Goal: Browse casually

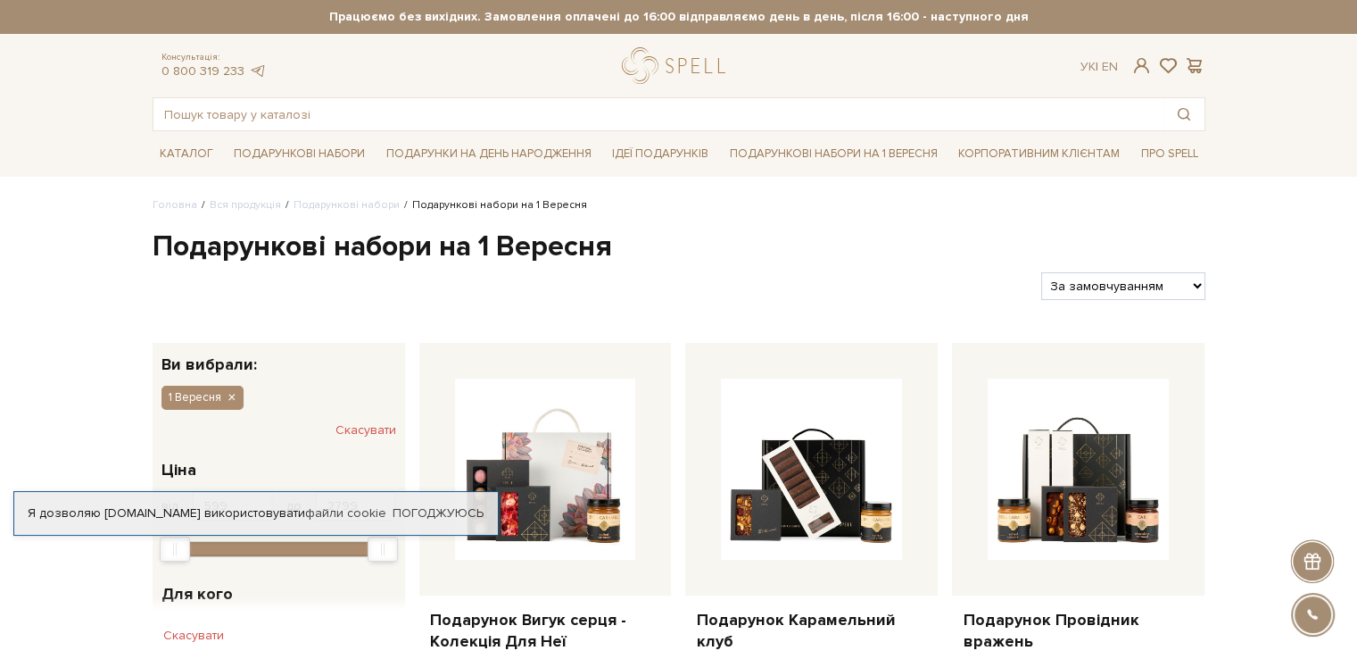
drag, startPoint x: 0, startPoint y: 0, endPoint x: 1260, endPoint y: 257, distance: 1286.1
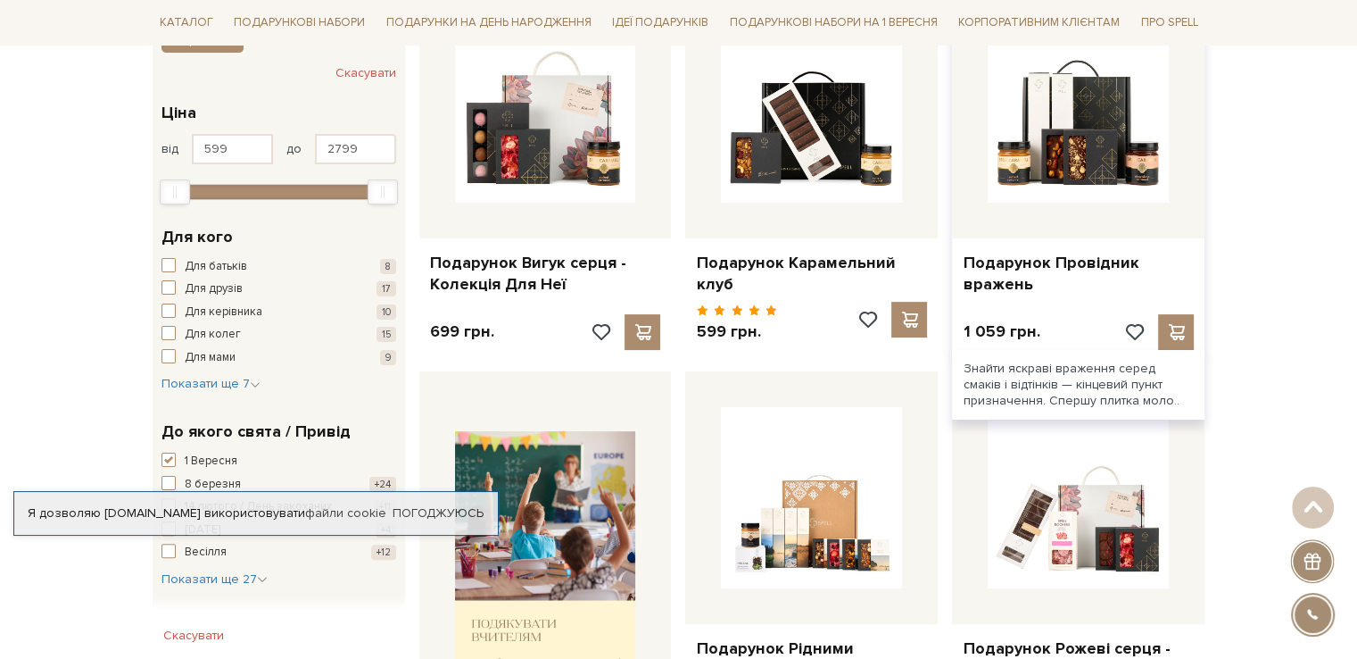
scroll to position [535, 0]
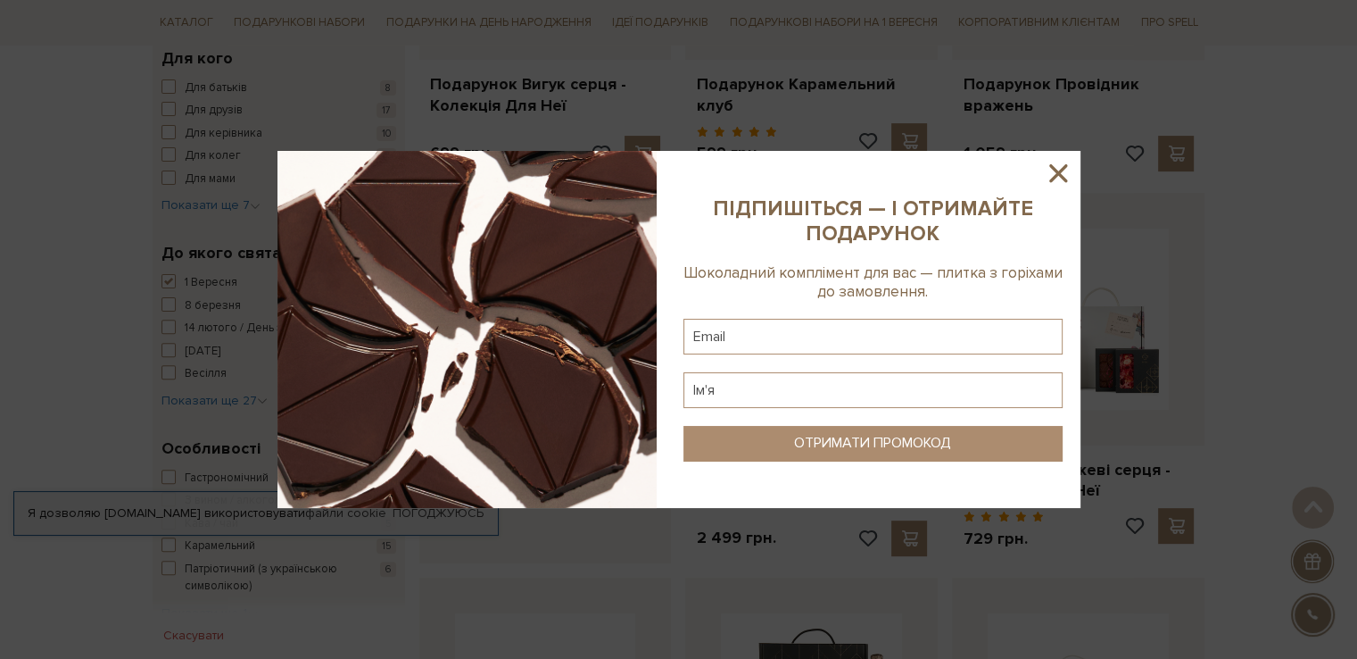
click at [1075, 180] on sys-column-static at bounding box center [873, 329] width 415 height 357
click at [1060, 166] on icon at bounding box center [1058, 173] width 30 height 30
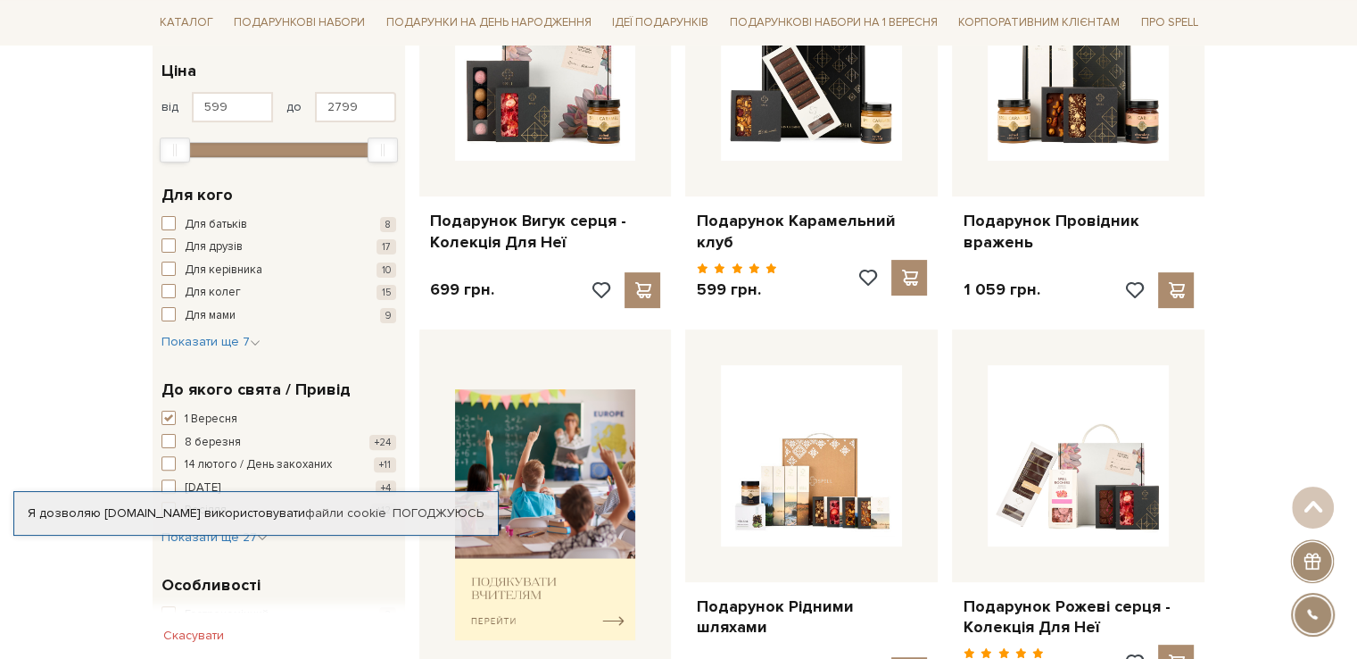
scroll to position [357, 0]
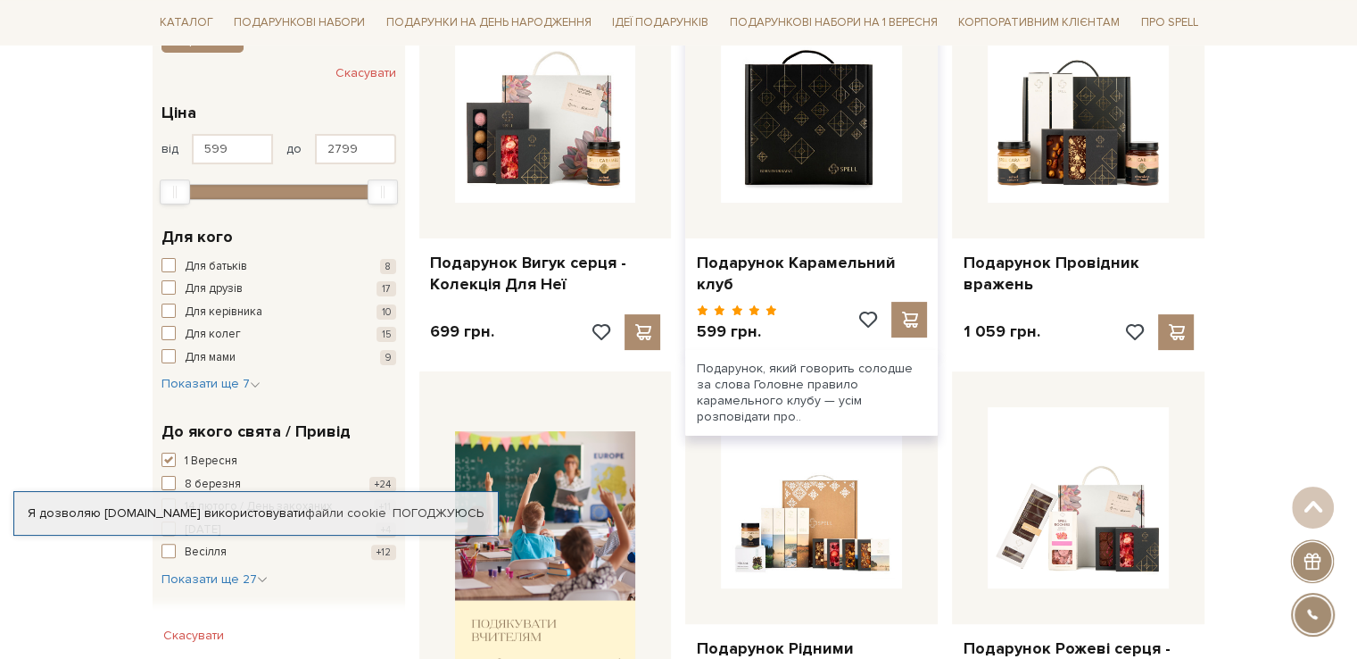
click at [792, 190] on img at bounding box center [811, 111] width 181 height 181
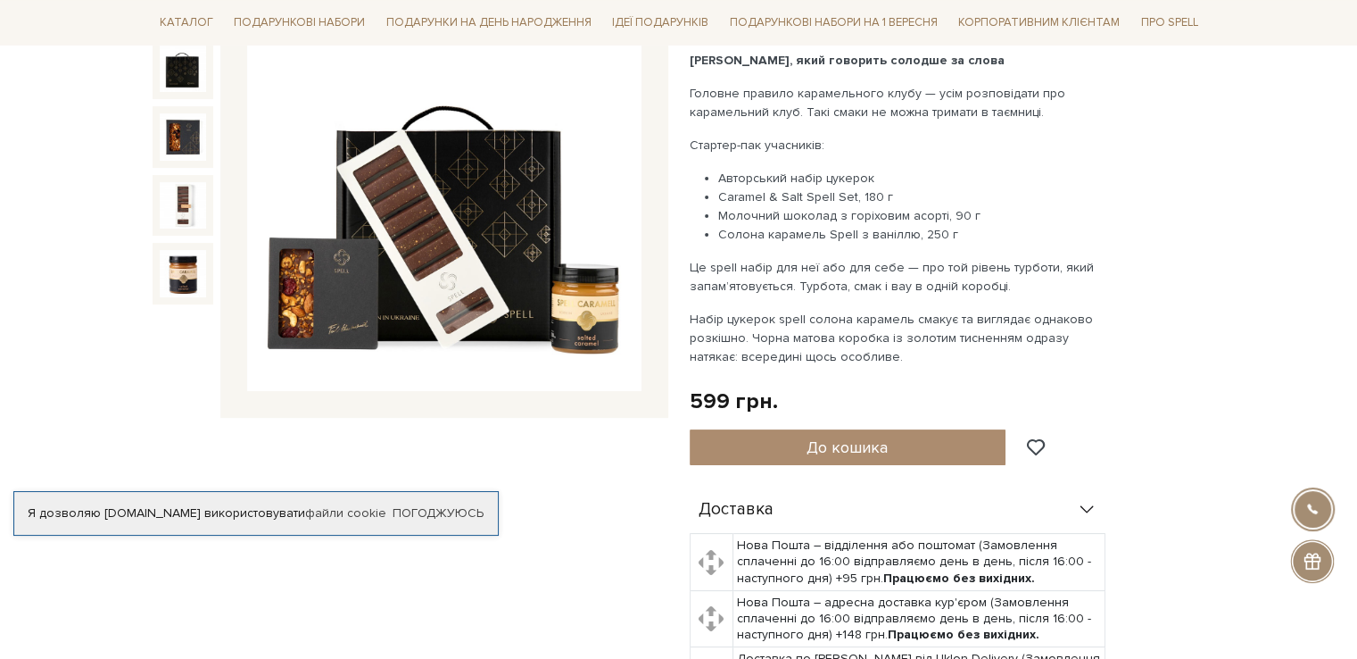
scroll to position [268, 0]
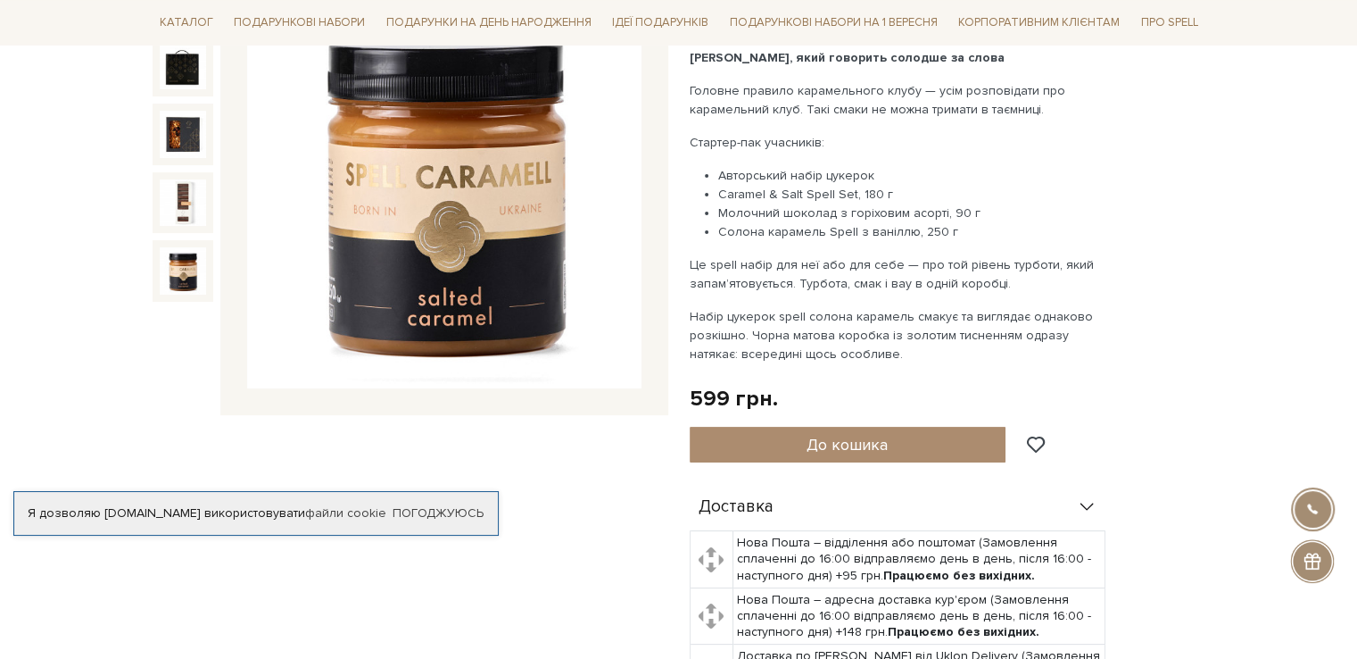
click at [179, 270] on img at bounding box center [183, 270] width 46 height 46
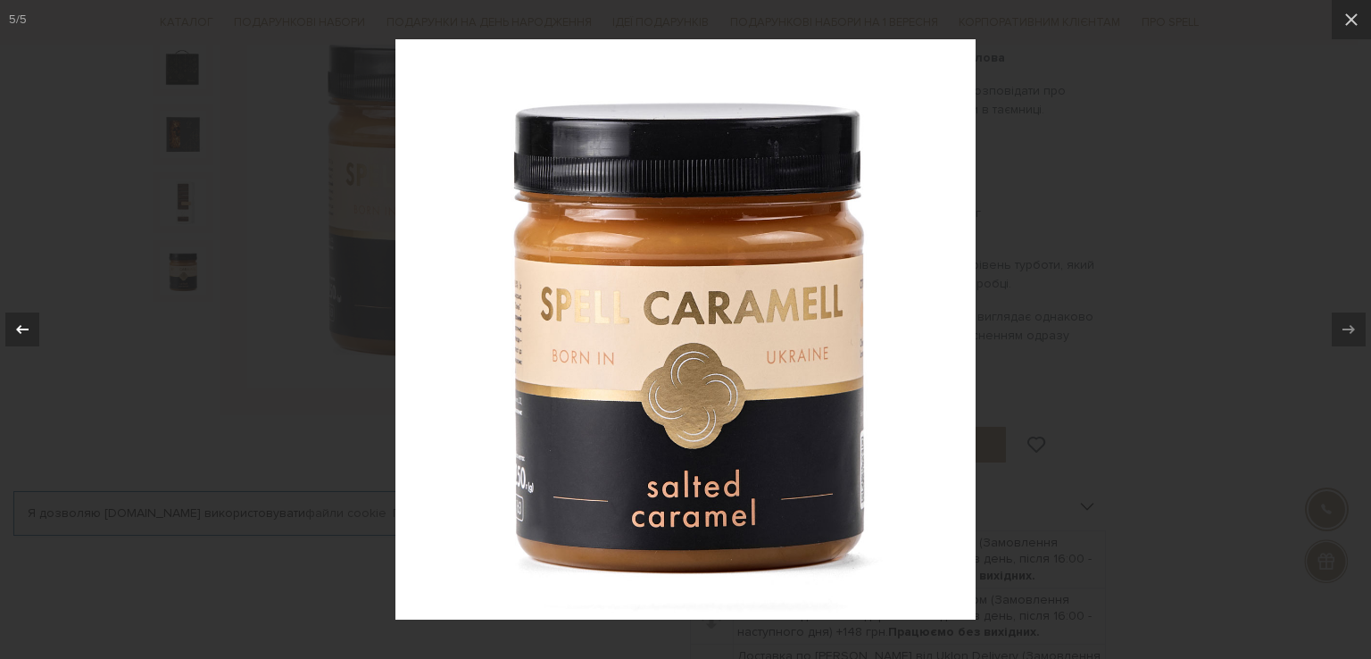
click at [24, 326] on icon at bounding box center [22, 329] width 21 height 21
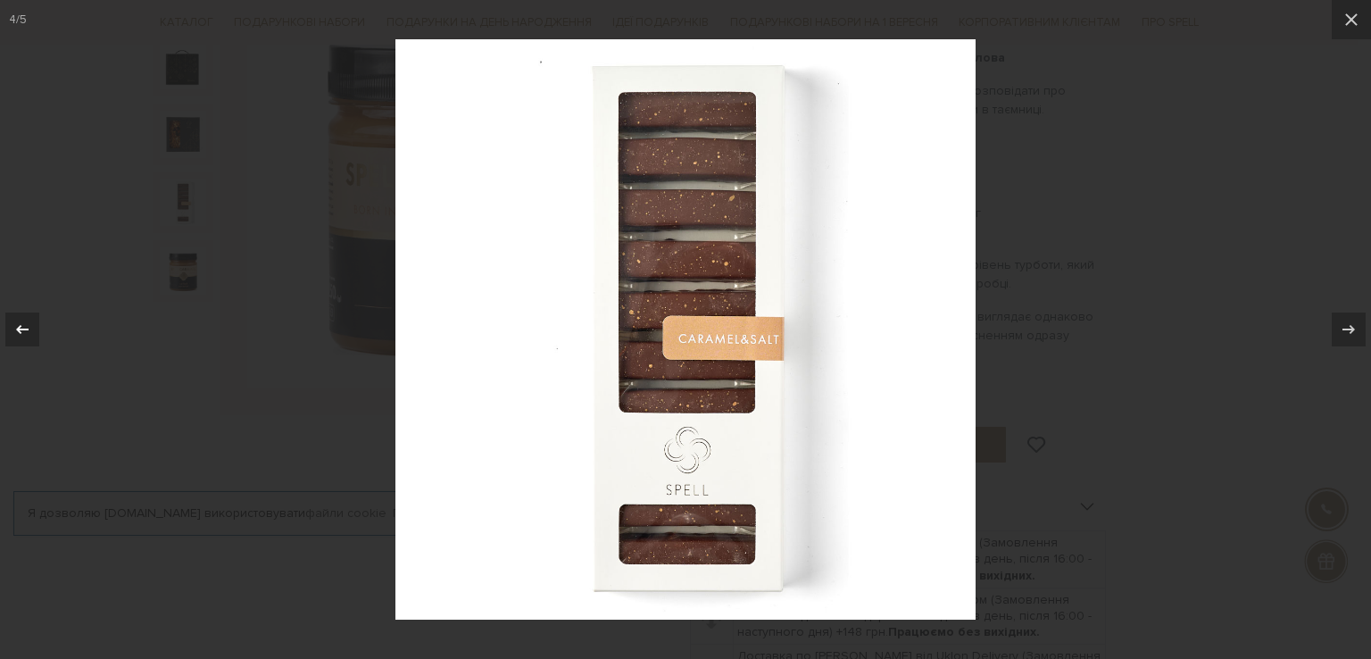
click at [24, 326] on icon at bounding box center [22, 329] width 21 height 21
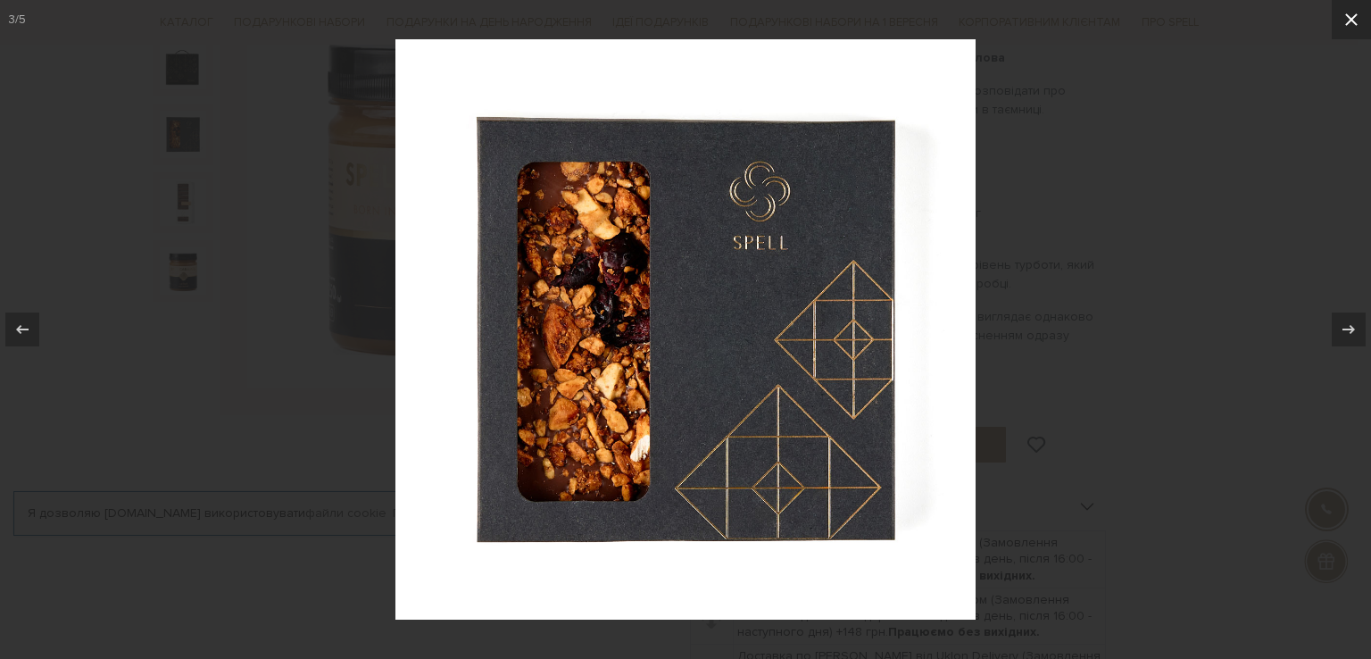
click at [1346, 12] on icon at bounding box center [1350, 19] width 21 height 21
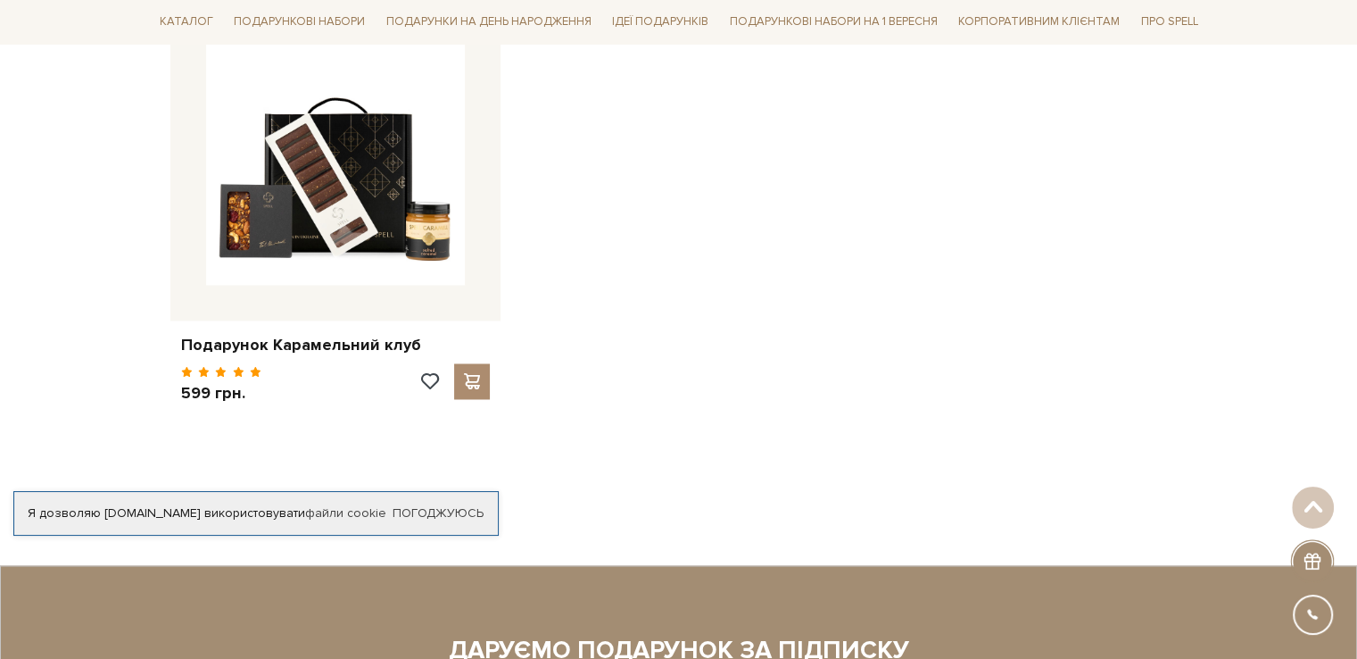
scroll to position [2309, 0]
